Goal: Navigation & Orientation: Find specific page/section

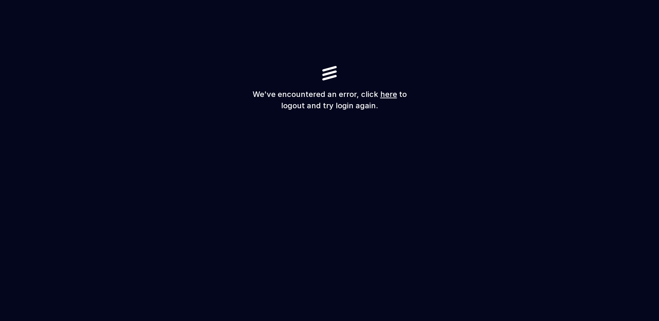
click at [387, 90] on link "here" at bounding box center [388, 94] width 17 height 9
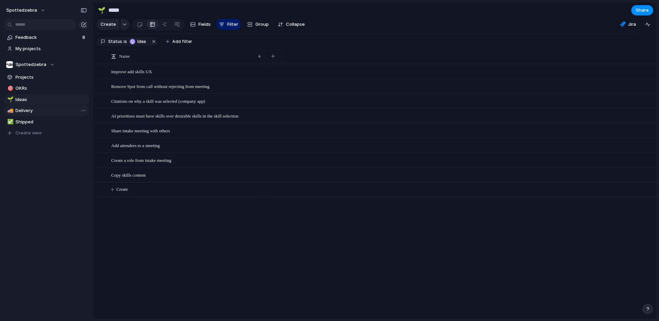
click at [33, 110] on span "Delivery" at bounding box center [50, 110] width 71 height 7
type input "********"
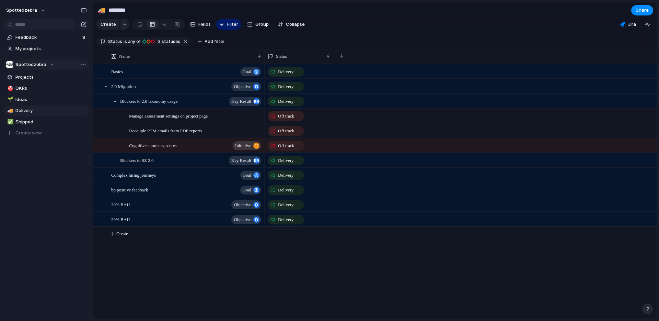
click at [45, 61] on div "Spottedzebra" at bounding box center [30, 64] width 48 height 7
click at [41, 136] on li "💛 Yellow" at bounding box center [36, 139] width 56 height 12
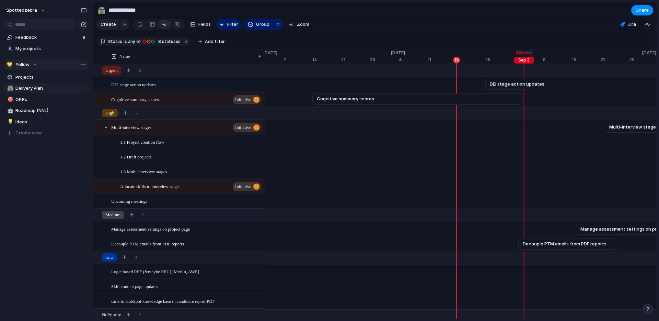
click at [31, 59] on button "💛 Yellow" at bounding box center [46, 64] width 86 height 10
click at [31, 105] on li "💙 Blue" at bounding box center [36, 104] width 56 height 12
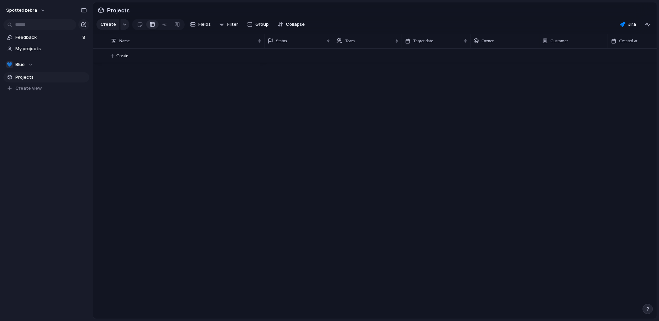
click at [19, 59] on section "💙 Blue Projects To pick up a draggable item, press the space bar. While draggin…" at bounding box center [46, 74] width 93 height 40
click at [28, 66] on div "💙 Blue" at bounding box center [19, 64] width 27 height 7
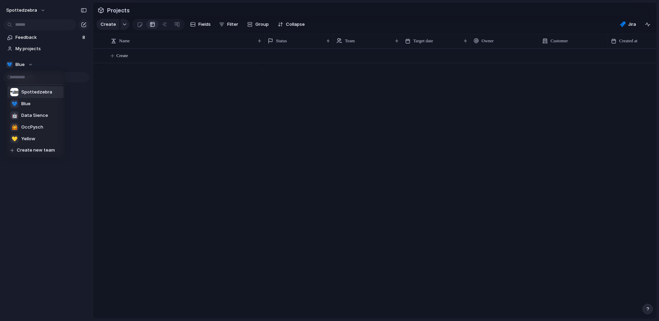
click at [39, 92] on span "Spottedzebra" at bounding box center [36, 92] width 31 height 7
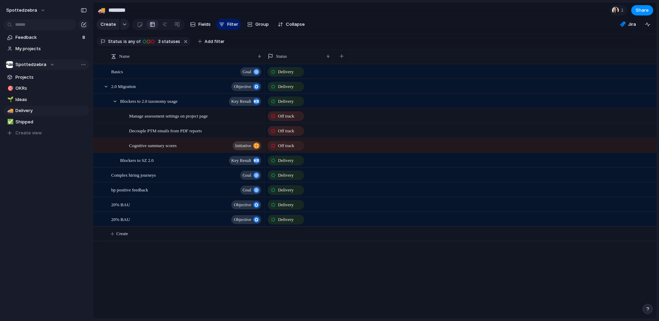
click at [41, 64] on span "Spottedzebra" at bounding box center [30, 64] width 31 height 7
click at [36, 105] on li "💙 Blue" at bounding box center [36, 104] width 56 height 12
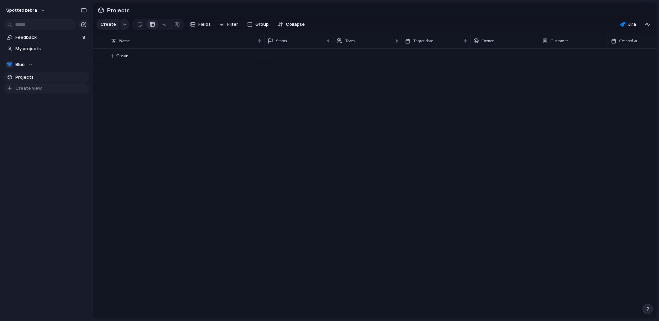
click at [35, 90] on span "Create view" at bounding box center [28, 88] width 26 height 7
click at [10, 91] on div "🔮" at bounding box center [9, 88] width 5 height 8
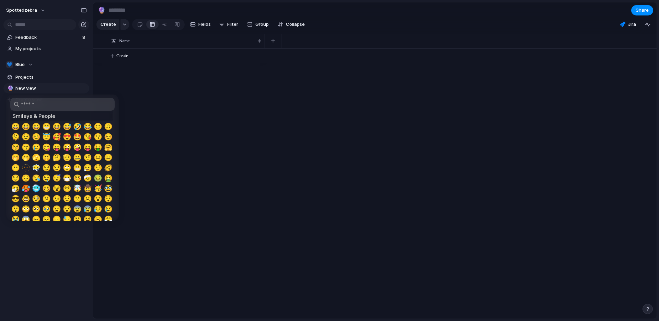
click at [26, 89] on div at bounding box center [329, 160] width 659 height 321
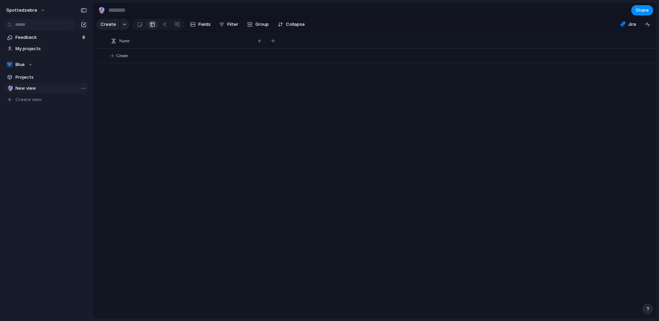
click at [11, 89] on div "🔮" at bounding box center [9, 88] width 5 height 8
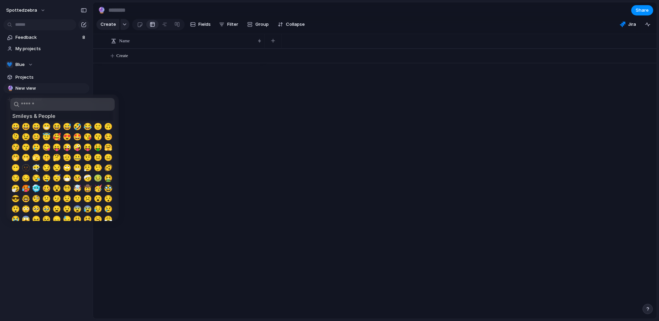
click at [34, 86] on div at bounding box center [329, 160] width 659 height 321
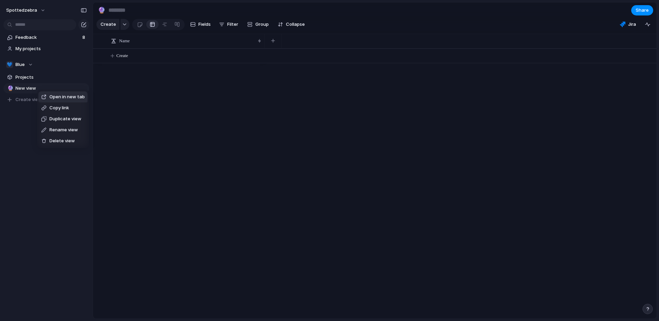
click at [64, 138] on span "Delete view" at bounding box center [61, 140] width 25 height 7
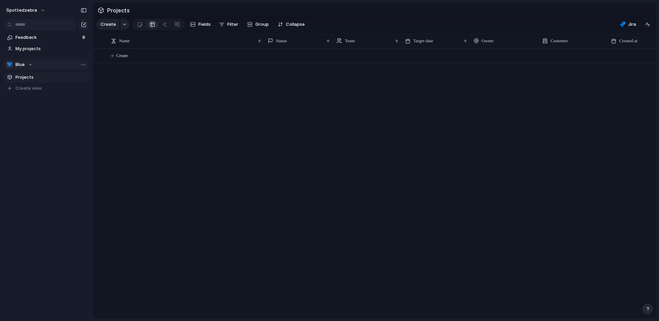
click at [35, 63] on button "💙 Blue" at bounding box center [46, 64] width 86 height 10
click at [36, 92] on span "Spottedzebra" at bounding box center [36, 92] width 31 height 7
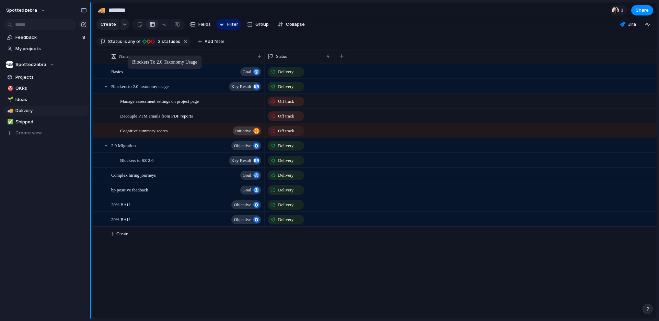
drag, startPoint x: 171, startPoint y: 104, endPoint x: 93, endPoint y: 12, distance: 121.0
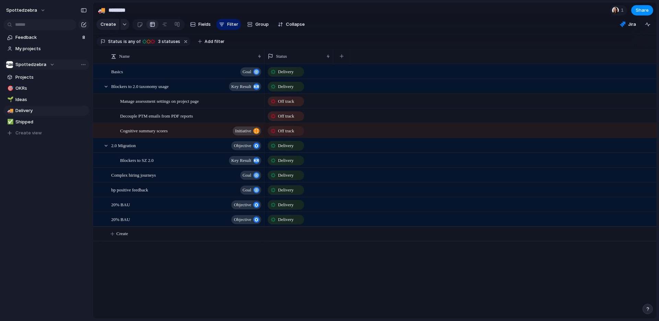
click at [50, 66] on div "Spottedzebra" at bounding box center [30, 64] width 48 height 7
click at [36, 105] on li "💙 Blue" at bounding box center [36, 104] width 56 height 12
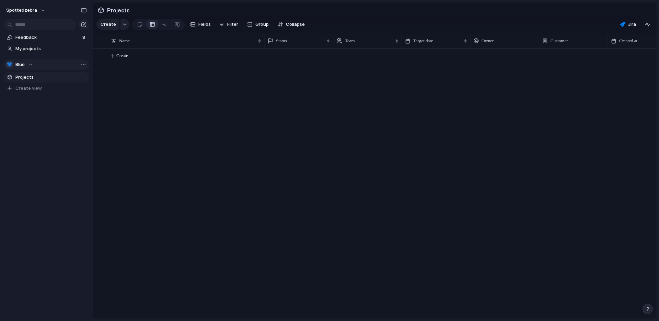
click at [23, 61] on span "Blue" at bounding box center [19, 64] width 9 height 7
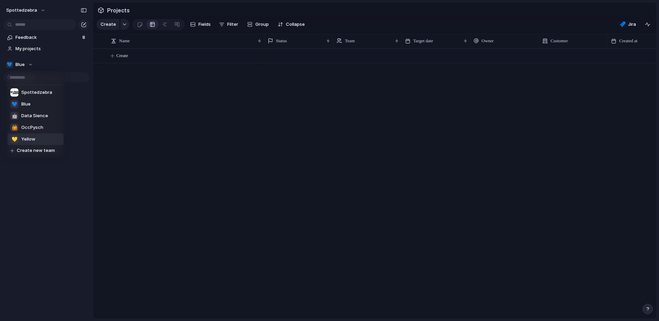
click at [37, 140] on li "💛 Yellow" at bounding box center [36, 139] width 56 height 12
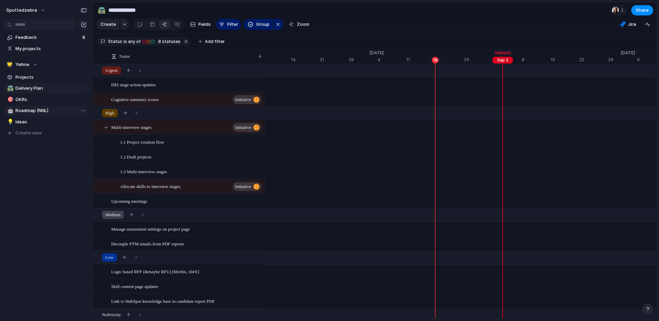
scroll to position [0, 4414]
click at [41, 113] on span "Roadmap (NNL)" at bounding box center [50, 110] width 71 height 7
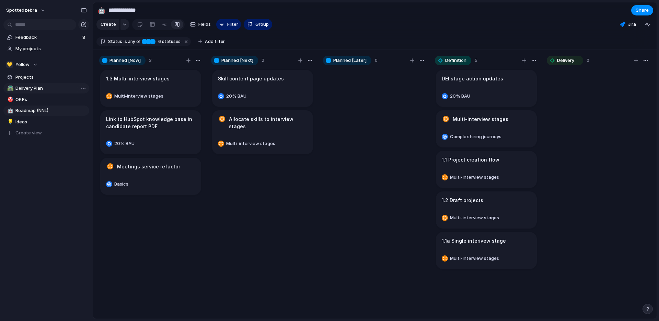
click at [51, 88] on span "Delivery Plan" at bounding box center [50, 88] width 71 height 7
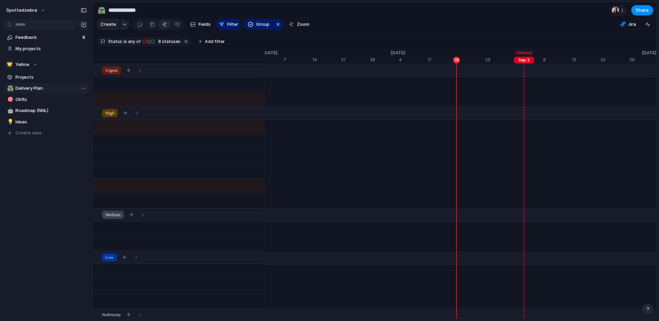
type input "**********"
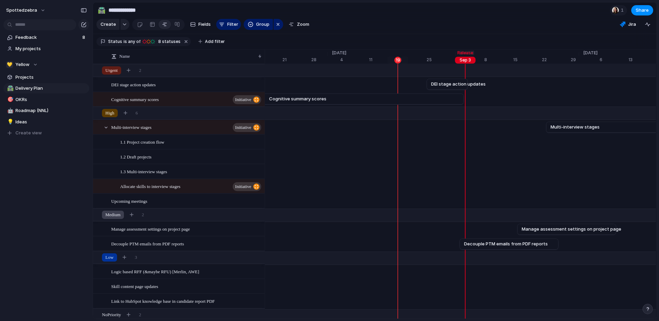
scroll to position [27, 0]
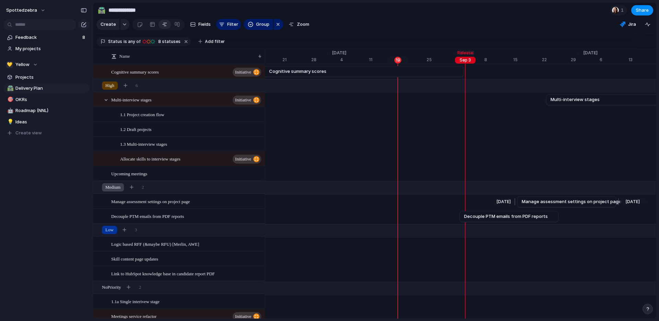
click at [547, 200] on span "Manage assessment settings on project page" at bounding box center [572, 201] width 100 height 7
click at [519, 219] on span "Decouple PTM emails from PDF reports" at bounding box center [506, 216] width 84 height 7
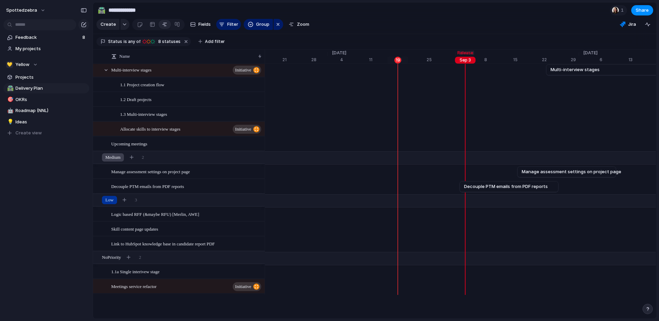
scroll to position [0, 0]
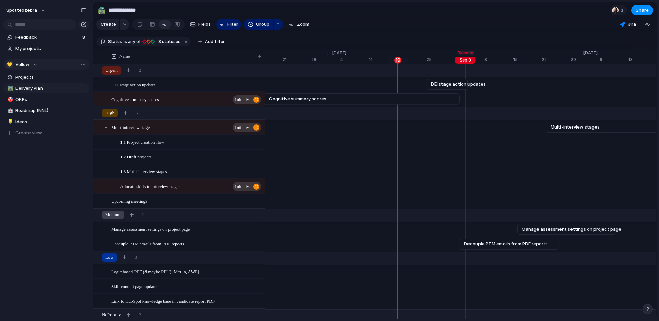
click at [30, 64] on div "💛 Yellow" at bounding box center [22, 64] width 32 height 7
click at [32, 102] on li "💙 Blue" at bounding box center [36, 104] width 56 height 12
